Goal: Task Accomplishment & Management: Manage account settings

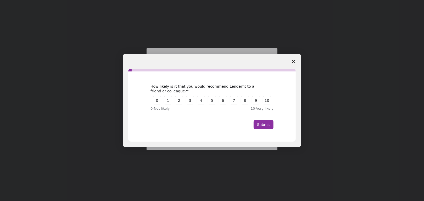
click at [294, 64] on span "Close survey" at bounding box center [294, 61] width 15 height 15
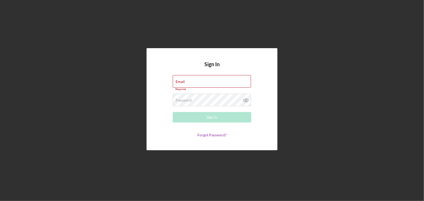
type input "[EMAIL_ADDRESS][DOMAIN_NAME]"
click at [26, 148] on div "Sign In Email courtneeh@freedomequity.org Required Password Required Sign In Fo…" at bounding box center [212, 99] width 419 height 199
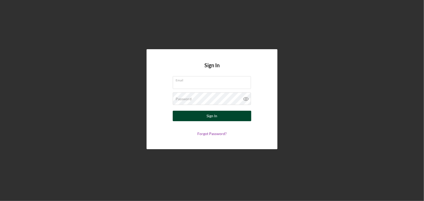
type input "[EMAIL_ADDRESS][DOMAIN_NAME]"
click at [226, 114] on button "Sign In" at bounding box center [212, 116] width 79 height 10
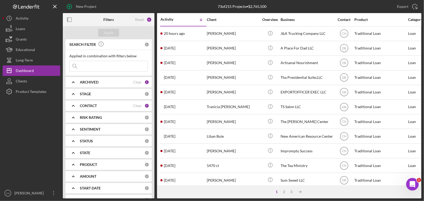
click at [102, 68] on input at bounding box center [109, 66] width 78 height 10
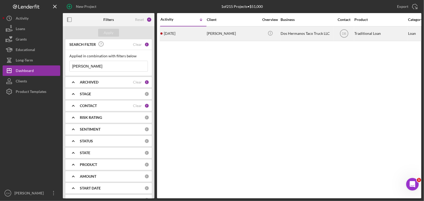
type input "[PERSON_NAME]"
click at [238, 32] on div "[PERSON_NAME]" at bounding box center [233, 34] width 52 height 14
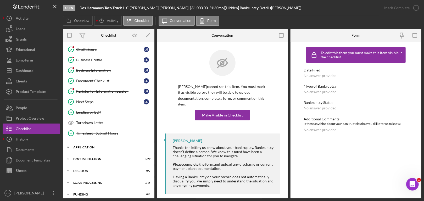
scroll to position [89, 0]
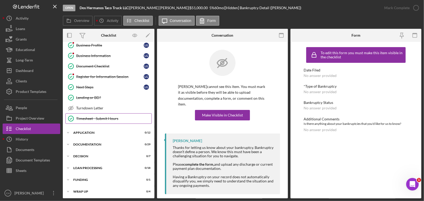
click at [86, 117] on div "Timesheet - Submit Hours" at bounding box center [113, 119] width 75 height 4
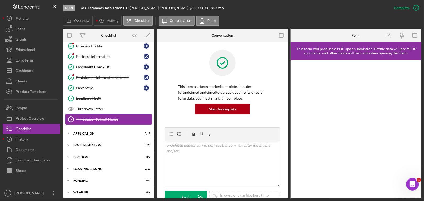
scroll to position [89, 0]
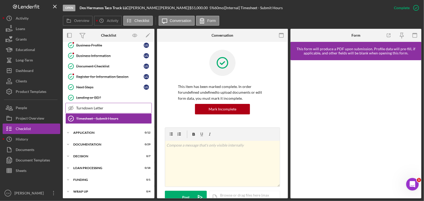
click at [89, 106] on div "Turndown Letter" at bounding box center [113, 108] width 75 height 4
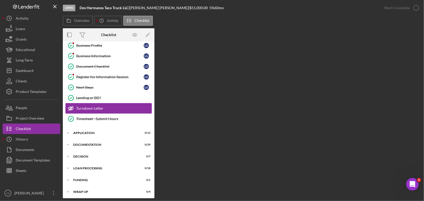
scroll to position [89, 0]
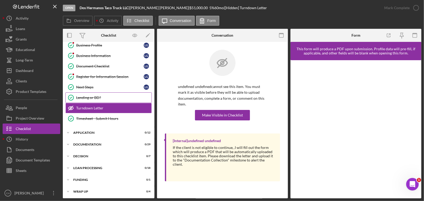
click at [85, 96] on div "Lending or BD?" at bounding box center [113, 98] width 75 height 4
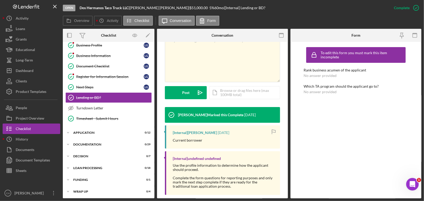
scroll to position [112, 0]
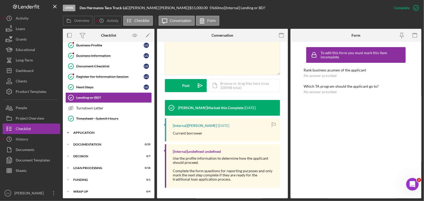
click at [83, 134] on div "Icon/Expander Application 0 / 12" at bounding box center [109, 133] width 92 height 10
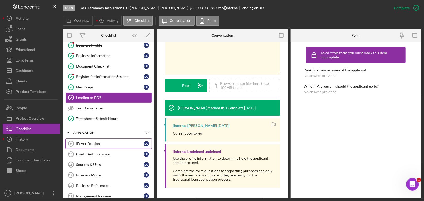
click at [85, 143] on div "ID Verification" at bounding box center [110, 144] width 68 height 4
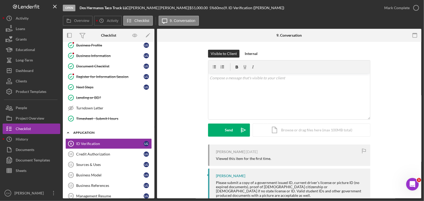
click at [85, 131] on div "Application" at bounding box center [110, 132] width 75 height 3
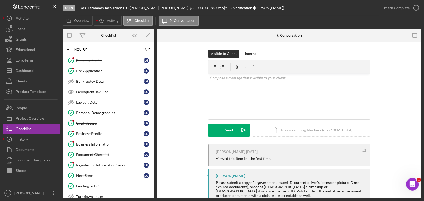
click at [95, 53] on div "Icon/Expander Inquiry 11 / 15" at bounding box center [109, 49] width 92 height 11
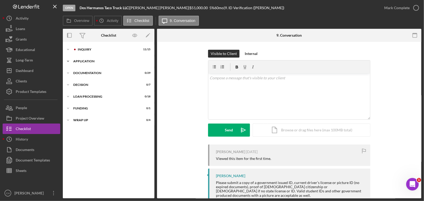
click at [86, 63] on div "Icon/Expander Application 0 / 12" at bounding box center [109, 61] width 92 height 10
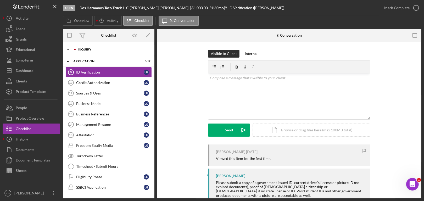
click at [81, 48] on div "Inquiry" at bounding box center [113, 49] width 70 height 3
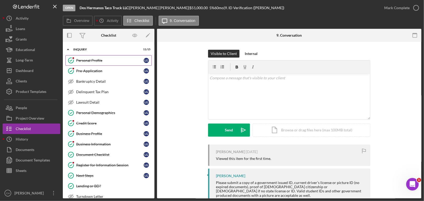
click at [84, 60] on div "Personal Profile" at bounding box center [110, 60] width 68 height 4
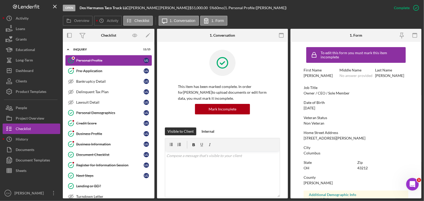
click at [84, 60] on div "Personal Profile" at bounding box center [110, 60] width 68 height 4
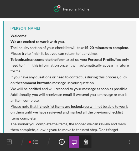
scroll to position [185, 0]
